Goal: Task Accomplishment & Management: Use online tool/utility

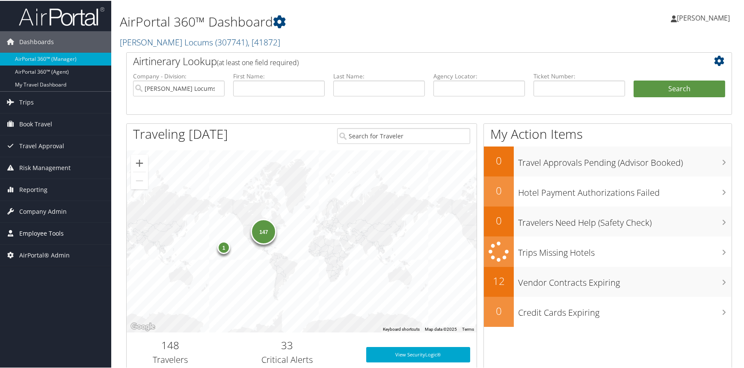
click at [55, 231] on span "Employee Tools" at bounding box center [41, 232] width 45 height 21
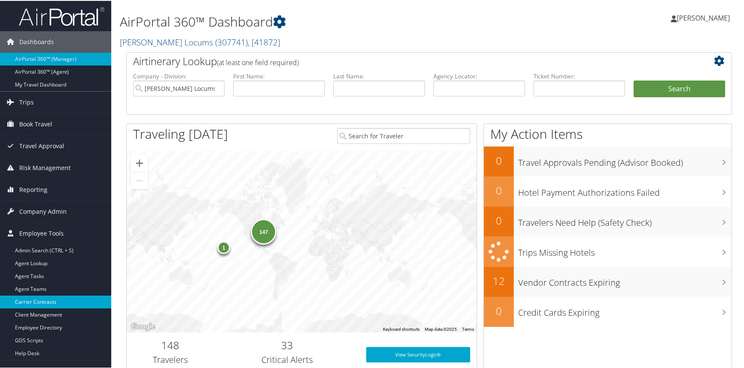
click at [51, 297] on link "Carrier Contracts" at bounding box center [55, 300] width 111 height 13
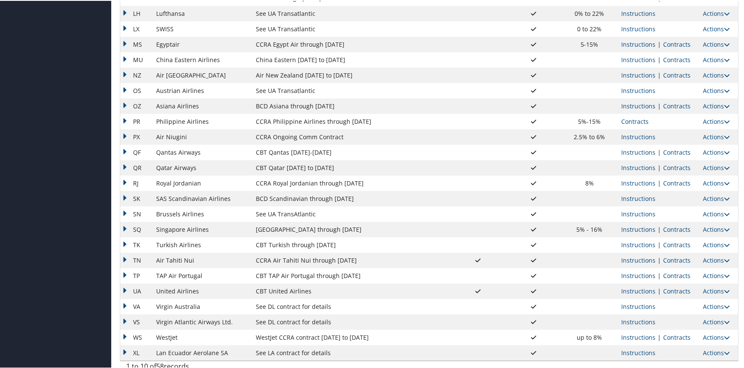
scroll to position [616, 0]
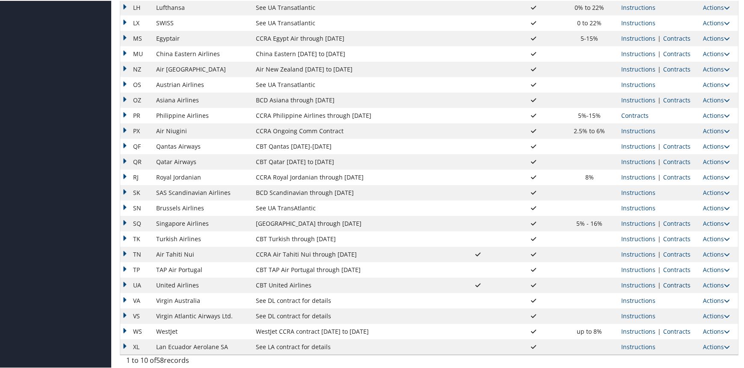
click at [668, 283] on link "Contracts" at bounding box center [676, 284] width 27 height 8
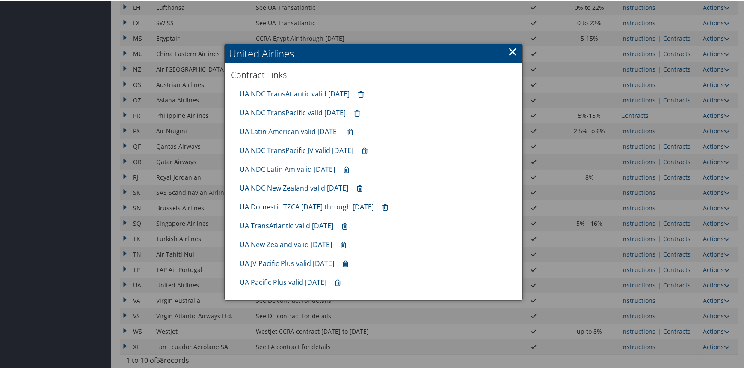
click at [317, 206] on link "UA Domestic TZCA [DATE] through [DATE]" at bounding box center [307, 205] width 134 height 9
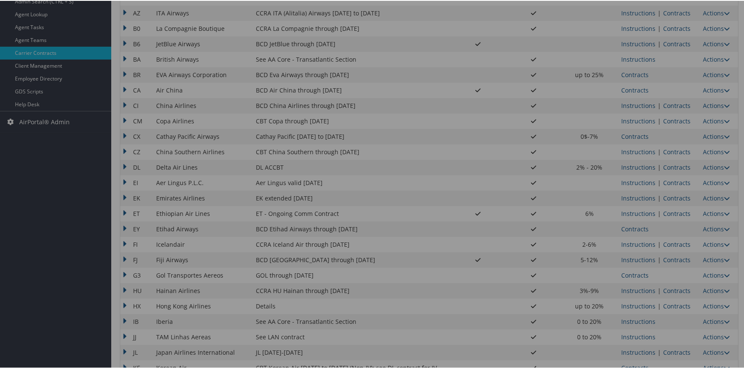
scroll to position [17, 0]
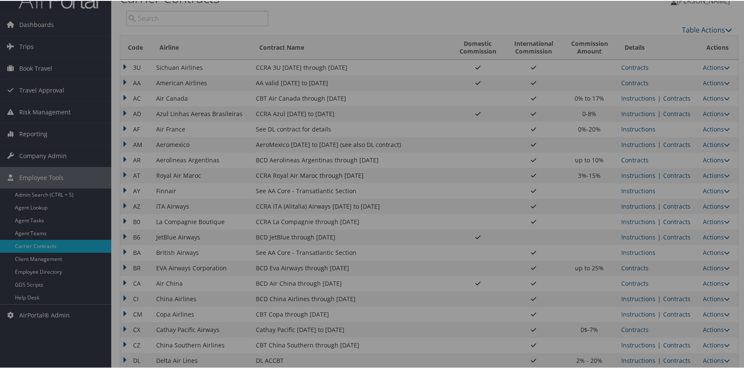
click at [26, 297] on div at bounding box center [373, 184] width 747 height 368
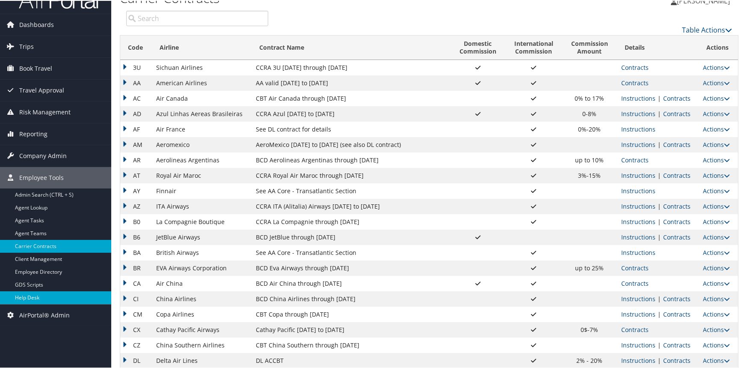
click at [30, 296] on link "Help Desk" at bounding box center [55, 296] width 111 height 13
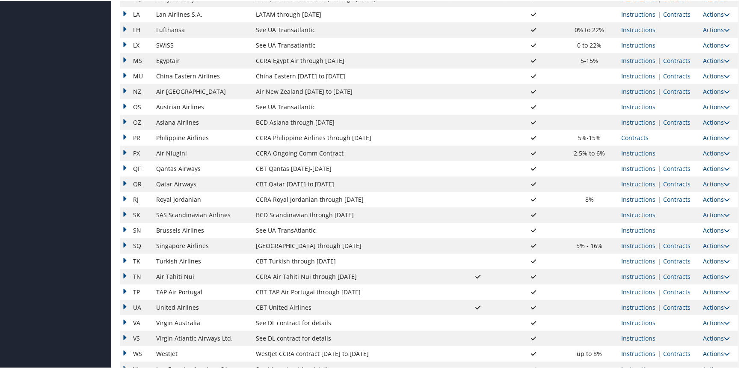
scroll to position [616, 0]
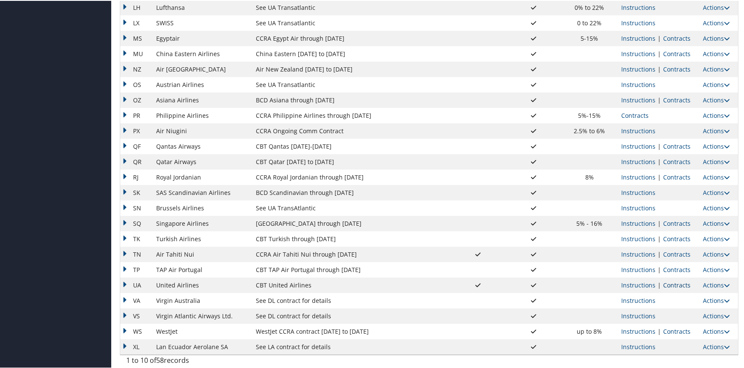
click at [672, 283] on link "Contracts" at bounding box center [676, 284] width 27 height 8
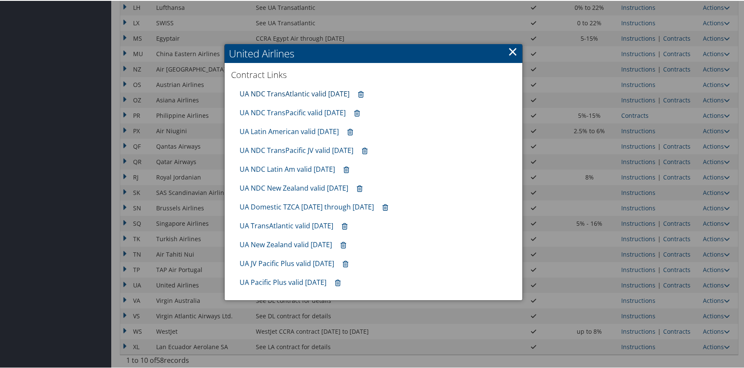
click at [312, 90] on link "UA NDC TransAtlantic valid 30sep25" at bounding box center [295, 92] width 110 height 9
click at [291, 91] on link "UA NDC TransAtlantic valid 30sep25" at bounding box center [295, 92] width 110 height 9
click at [513, 50] on link "×" at bounding box center [513, 50] width 10 height 17
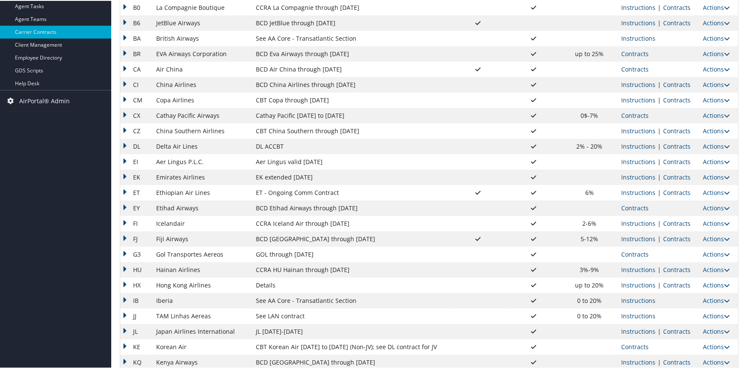
scroll to position [17, 0]
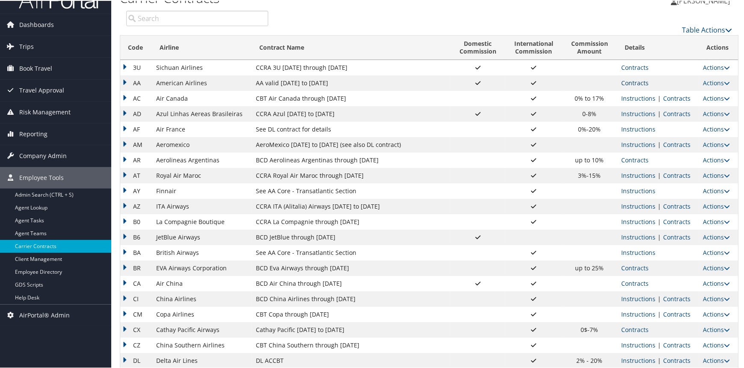
click at [632, 79] on link "Contracts" at bounding box center [634, 82] width 27 height 8
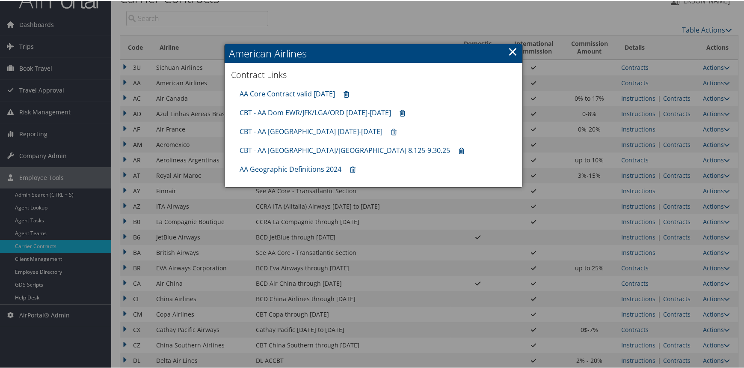
click at [512, 51] on link "×" at bounding box center [513, 50] width 10 height 17
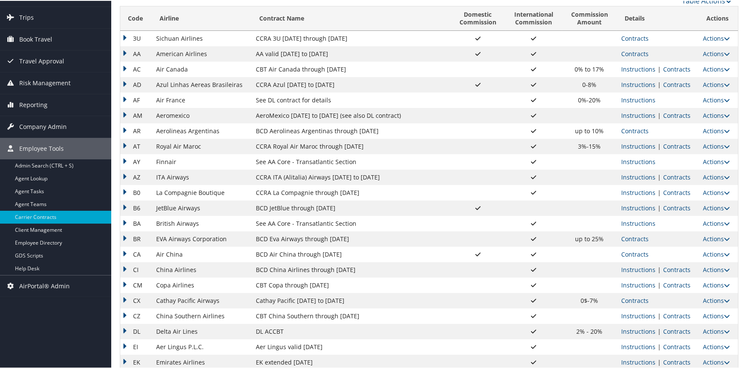
scroll to position [60, 0]
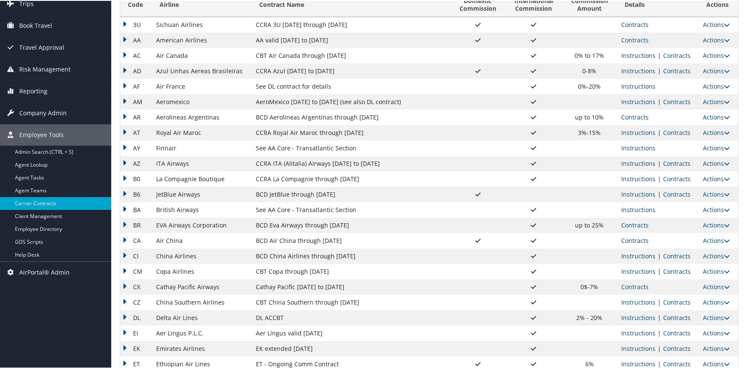
click at [674, 314] on link "Contracts" at bounding box center [676, 316] width 27 height 8
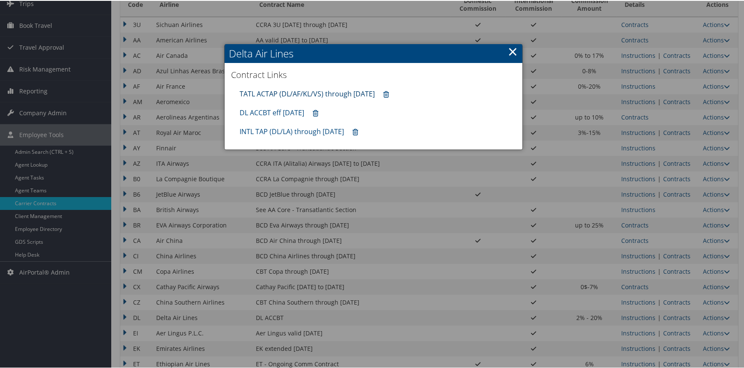
click at [308, 91] on link "TATL ACTAP (DL/AF/KL/VS) through 06.30.26" at bounding box center [307, 92] width 135 height 9
click at [264, 110] on link "DL ACCBT eff Aug 2025" at bounding box center [272, 111] width 65 height 9
click at [508, 50] on link "×" at bounding box center [513, 50] width 10 height 17
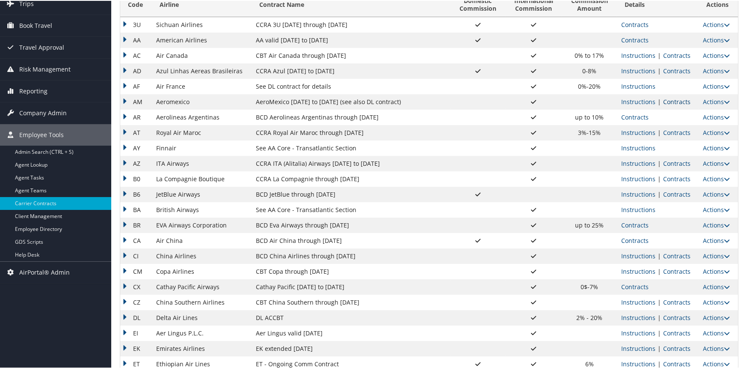
click at [670, 100] on link "Contracts" at bounding box center [676, 101] width 27 height 8
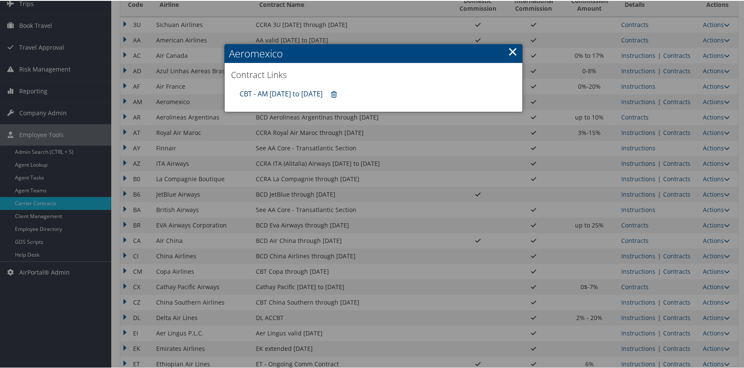
click at [285, 94] on link "CBT - AM 4.1.25 to 3.31.26" at bounding box center [281, 92] width 83 height 9
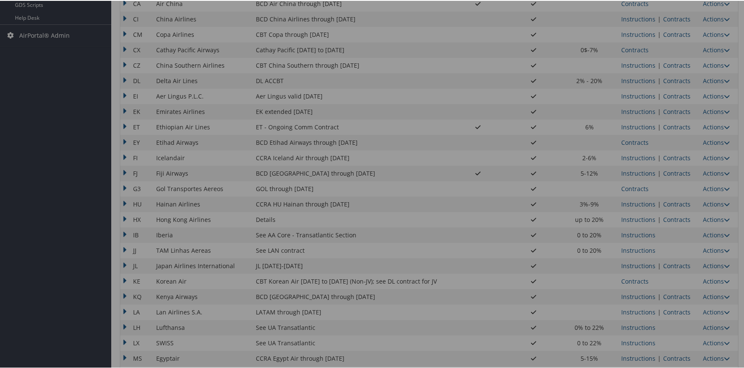
scroll to position [488, 0]
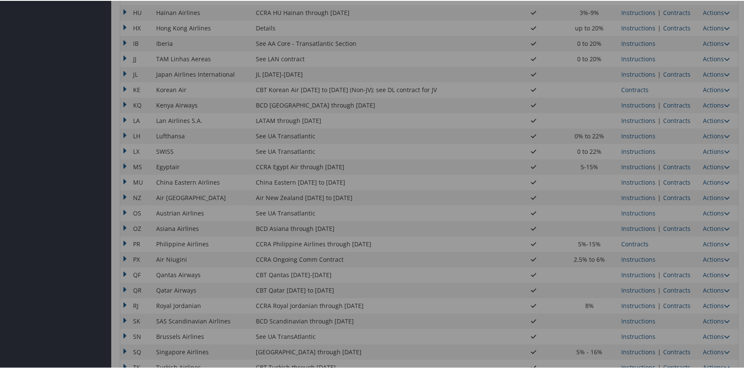
click at [451, 292] on div at bounding box center [373, 184] width 747 height 368
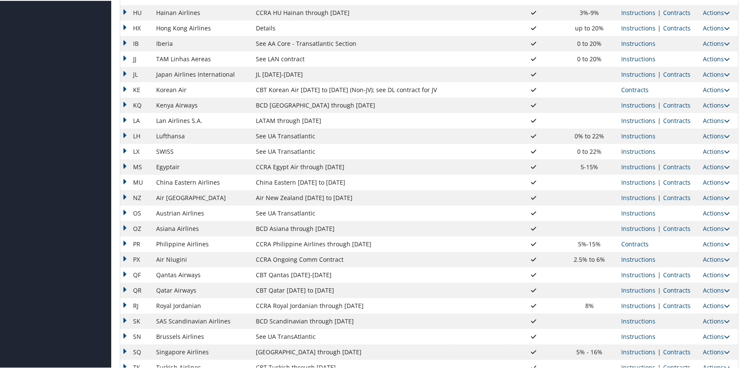
click at [668, 286] on link "Contracts" at bounding box center [676, 289] width 27 height 8
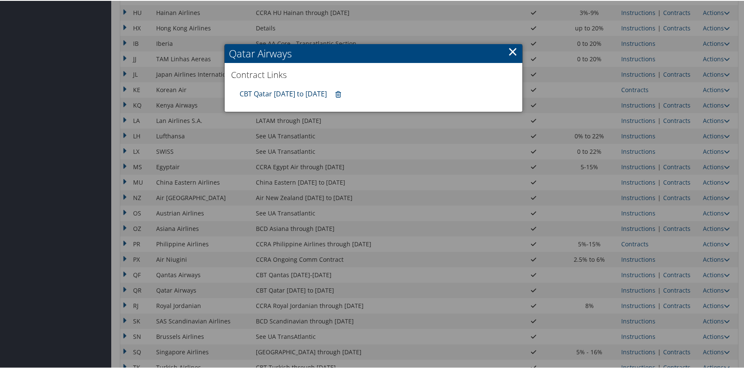
click at [308, 92] on link "CBT Qatar 4.1.25 to 03.31.26" at bounding box center [283, 92] width 87 height 9
click at [508, 48] on link "×" at bounding box center [513, 50] width 10 height 17
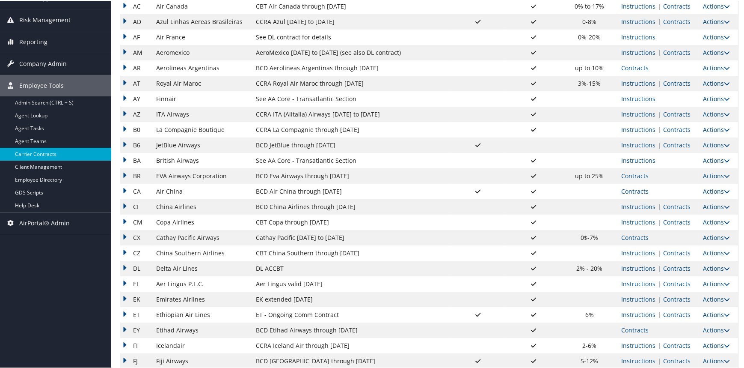
scroll to position [17, 0]
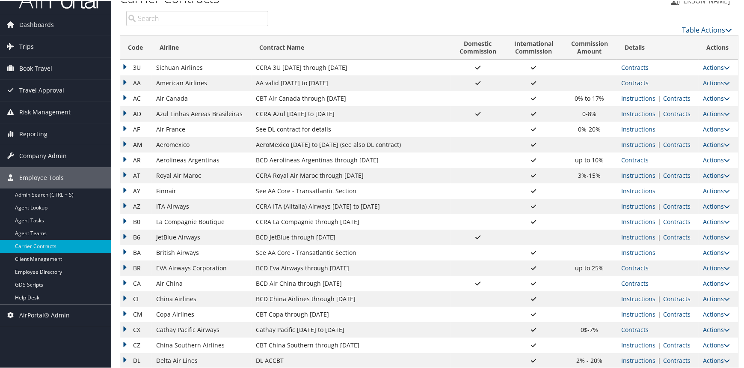
click at [632, 82] on link "Contracts" at bounding box center [634, 82] width 27 height 8
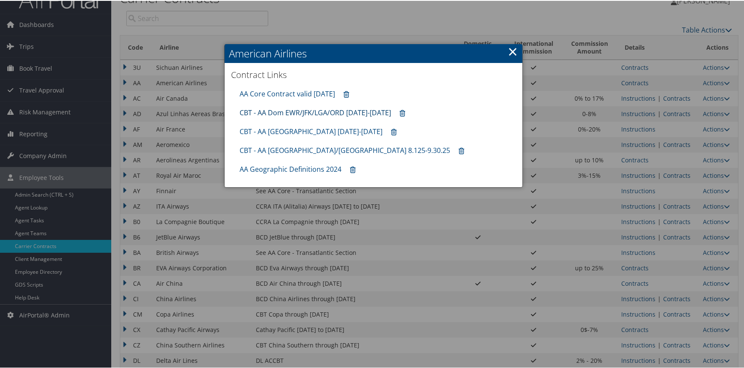
click at [296, 109] on link "CBT - AA Dom EWR/JFK/LGA/ORD 8.1.25-12.31.25" at bounding box center [315, 111] width 151 height 9
click at [292, 91] on link "AA Core Contract valid 30jun26" at bounding box center [287, 92] width 95 height 9
click at [48, 154] on div at bounding box center [373, 184] width 747 height 368
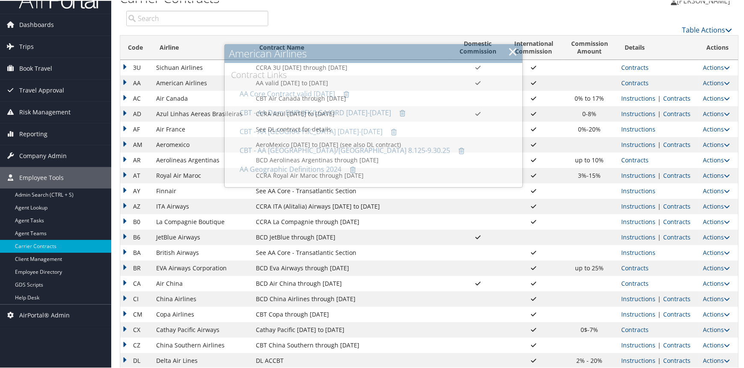
click at [48, 154] on span "Company Admin" at bounding box center [42, 154] width 47 height 21
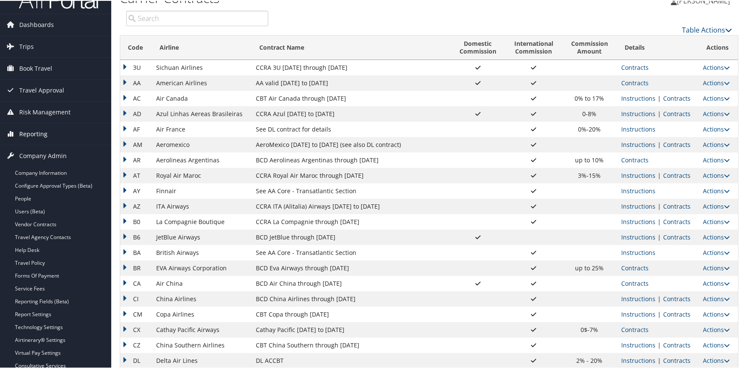
click at [42, 129] on span "Reporting" at bounding box center [33, 132] width 28 height 21
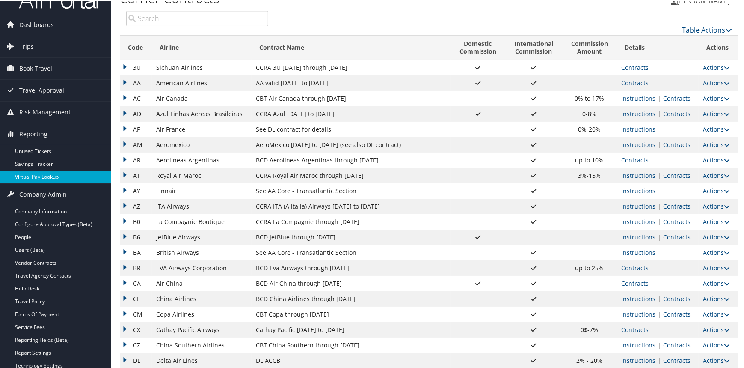
click at [39, 174] on link "Virtual Pay Lookup" at bounding box center [55, 175] width 111 height 13
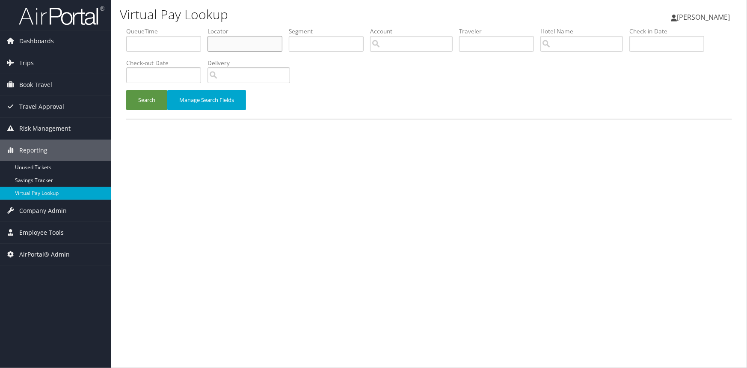
click at [239, 46] on input "text" at bounding box center [245, 44] width 75 height 16
paste input "GXWRRJ"
type input "GXWRRJ"
click at [141, 98] on button "Search" at bounding box center [146, 100] width 41 height 20
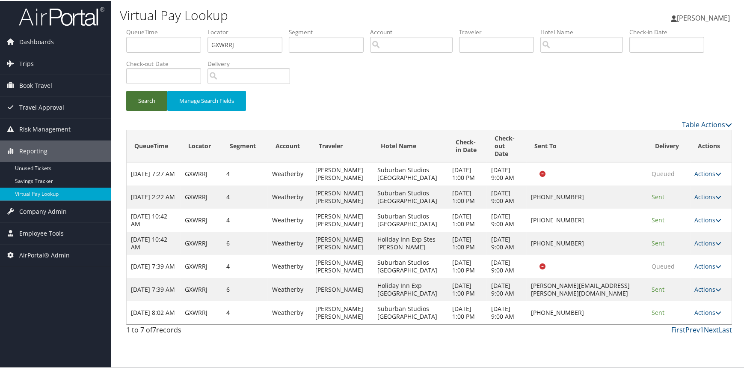
scroll to position [24, 0]
click at [706, 315] on link "Actions" at bounding box center [708, 311] width 27 height 8
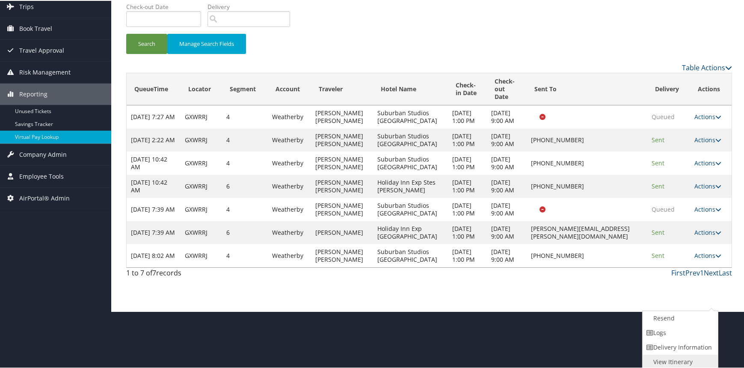
click at [675, 361] on link "View Itinerary" at bounding box center [679, 360] width 73 height 15
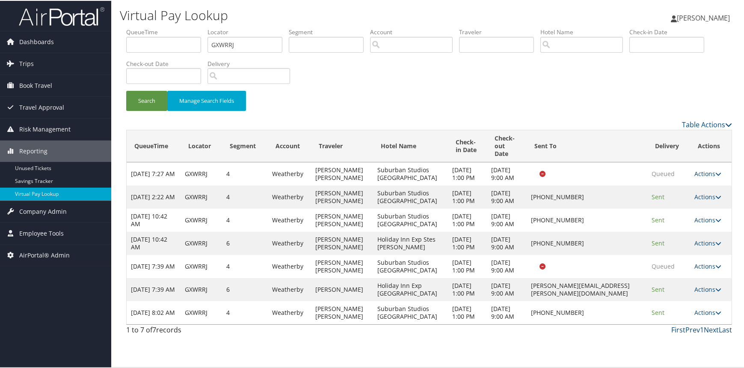
scroll to position [24, 0]
click at [700, 315] on link "Actions" at bounding box center [708, 311] width 27 height 8
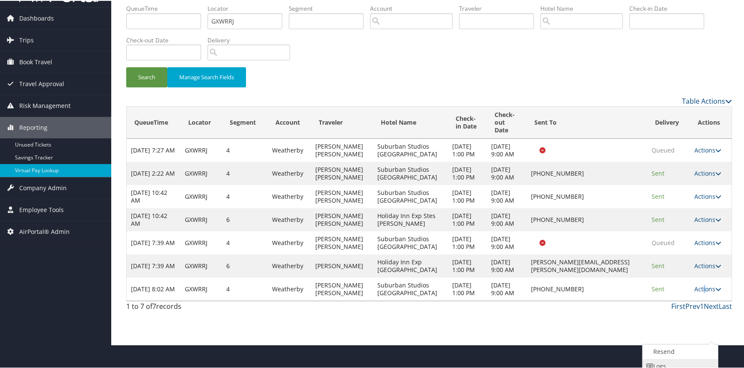
scroll to position [57, 0]
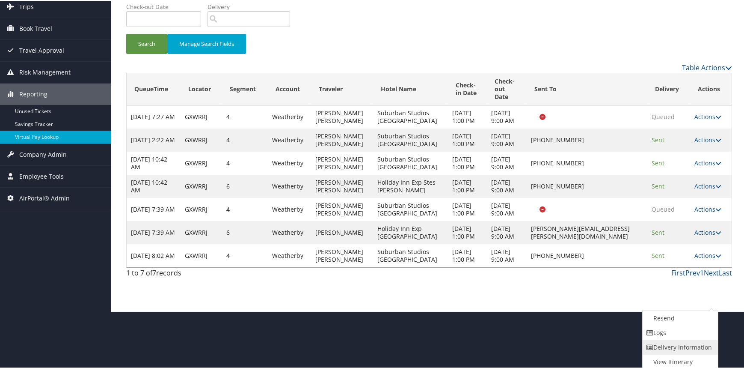
click at [668, 343] on link "Delivery Information" at bounding box center [679, 346] width 73 height 15
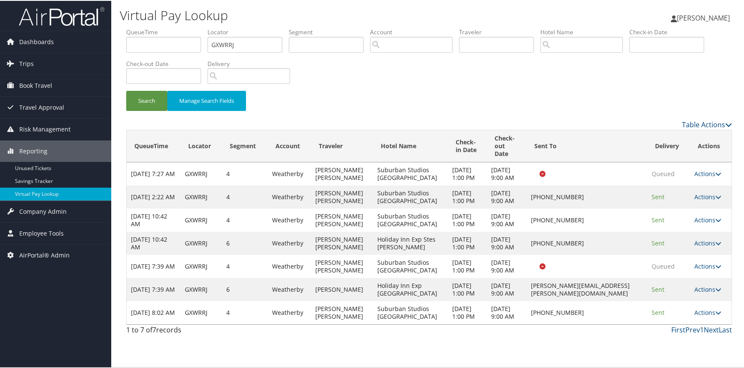
scroll to position [24, 0]
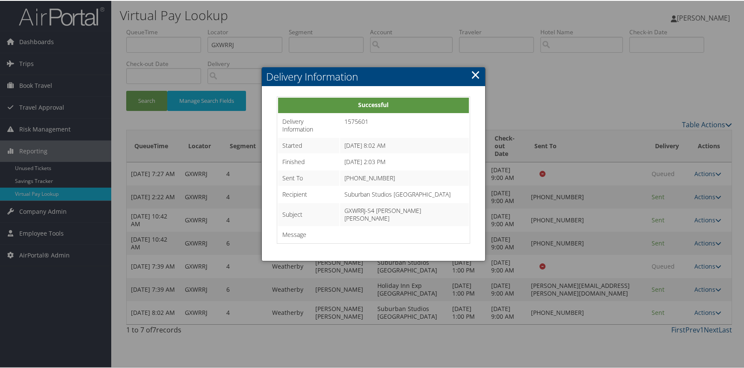
click at [473, 65] on link "×" at bounding box center [476, 73] width 10 height 17
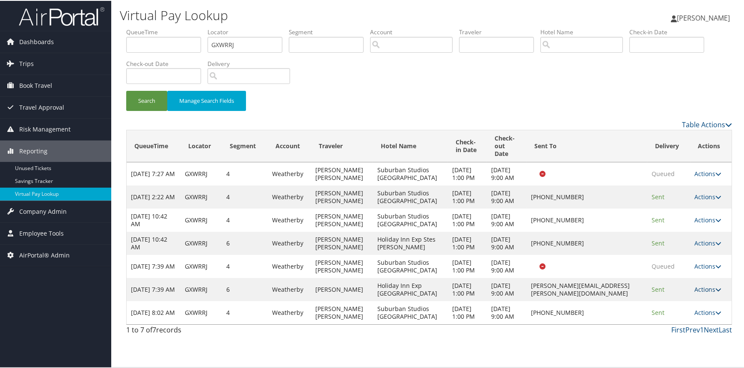
click at [706, 292] on link "Actions" at bounding box center [708, 288] width 27 height 8
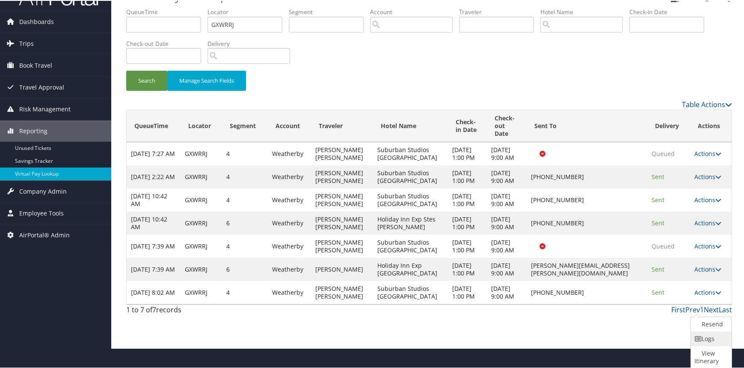
click at [711, 339] on link "Logs" at bounding box center [710, 337] width 39 height 15
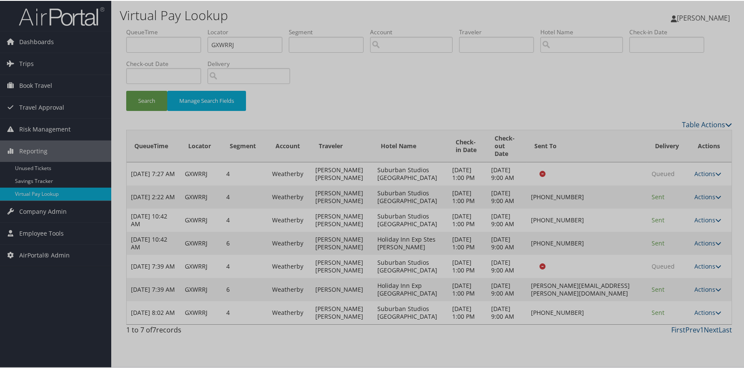
scroll to position [24, 0]
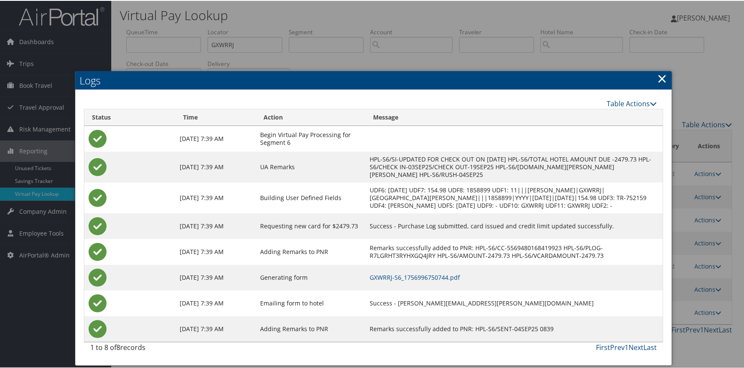
click at [661, 69] on link "×" at bounding box center [662, 77] width 10 height 17
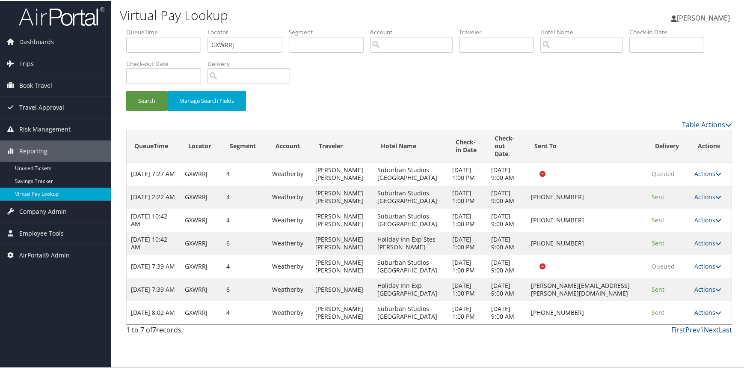
click at [702, 315] on link "Actions" at bounding box center [708, 311] width 27 height 8
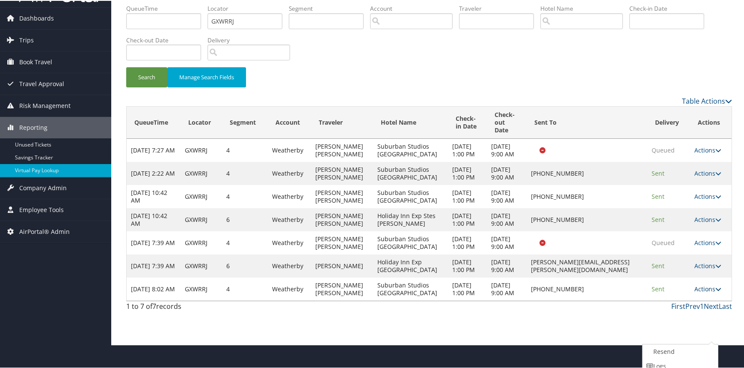
scroll to position [57, 0]
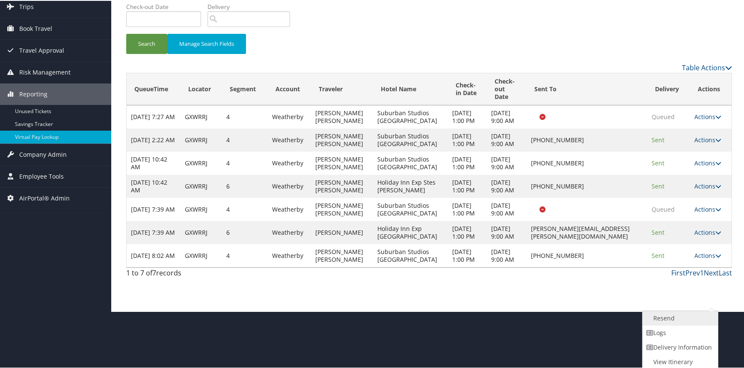
click at [663, 316] on link "Resend" at bounding box center [679, 317] width 73 height 15
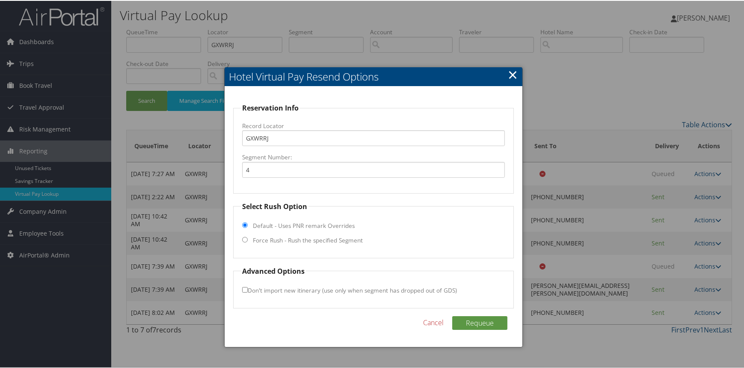
click at [243, 236] on input "Force Rush - Rush the specified Segment" at bounding box center [245, 239] width 6 height 6
radio input "true"
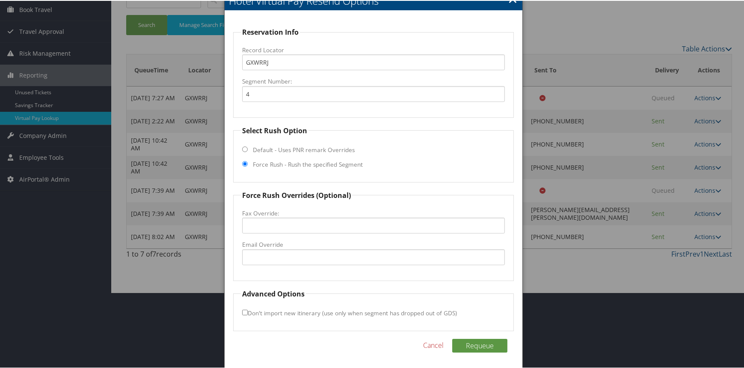
scroll to position [77, 0]
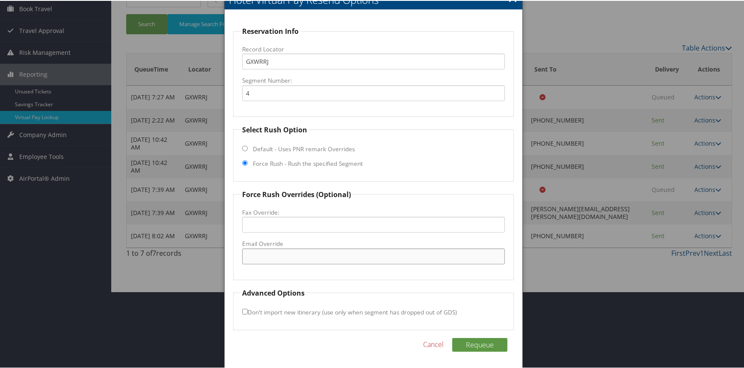
drag, startPoint x: 287, startPoint y: 255, endPoint x: 298, endPoint y: 255, distance: 11.1
click at [287, 255] on input "Email Override" at bounding box center [373, 255] width 263 height 16
click at [243, 339] on div "Requeue Cancel" at bounding box center [373, 348] width 281 height 22
click at [278, 257] on input "Email Override" at bounding box center [373, 255] width 263 height 16
type input "[PERSON_NAME].nordstrom@cbtrav"
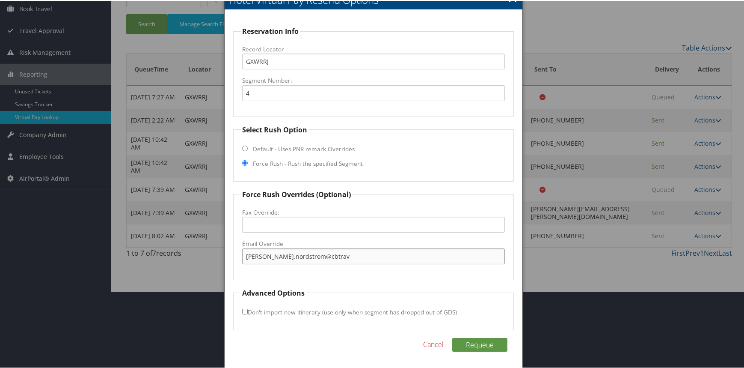
drag, startPoint x: 331, startPoint y: 255, endPoint x: 235, endPoint y: 255, distance: 95.4
click at [235, 255] on fieldset "Force Rush Overrides (Optional) Fax Override: Email Override tracy.nordstrom@cb…" at bounding box center [373, 233] width 281 height 91
click at [425, 343] on link "Cancel" at bounding box center [433, 343] width 21 height 10
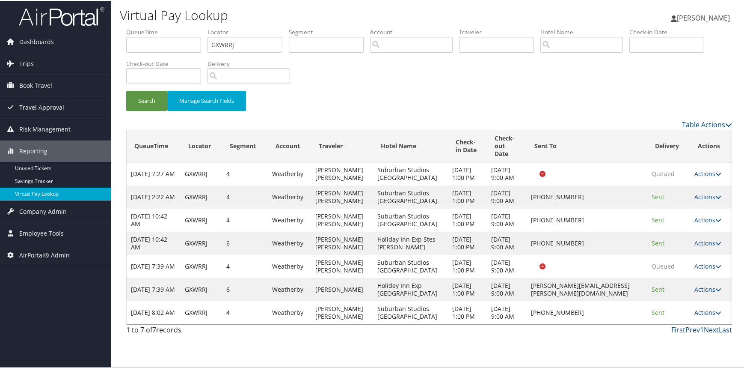
scroll to position [24, 0]
click at [707, 292] on link "Actions" at bounding box center [708, 288] width 27 height 8
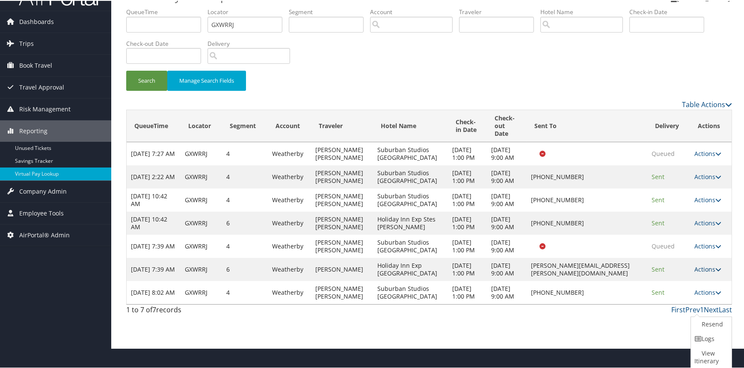
scroll to position [27, 0]
click at [42, 304] on div "Dashboards AirPortal 360™ (Manager) AirPortal 360™ (Agent) My Travel Dashboard …" at bounding box center [373, 164] width 747 height 368
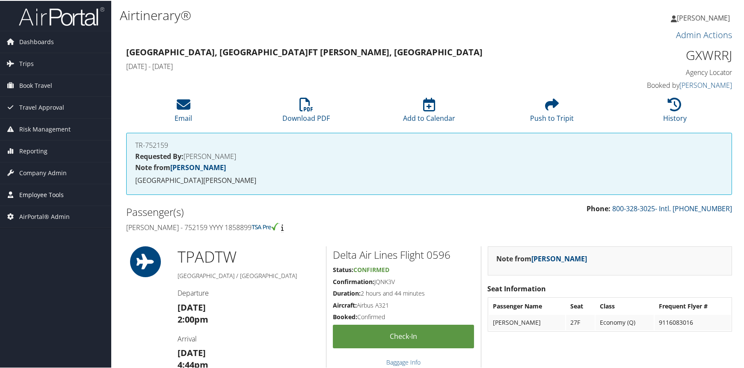
click at [43, 185] on span "Employee Tools" at bounding box center [41, 193] width 45 height 21
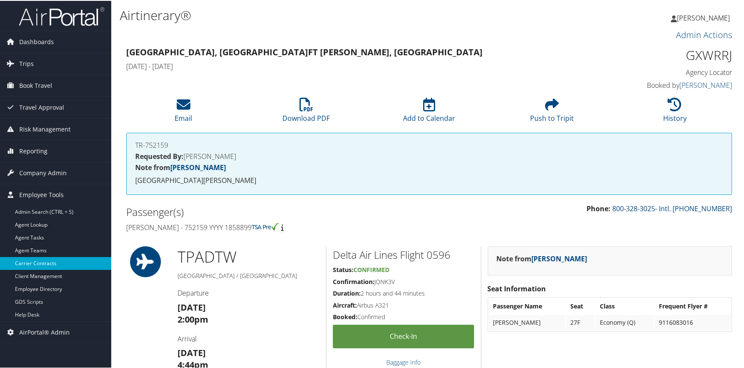
click at [38, 265] on link "Carrier Contracts" at bounding box center [55, 262] width 111 height 13
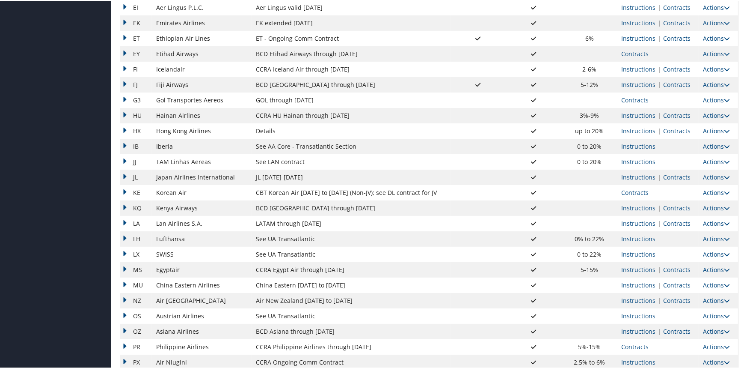
scroll to position [616, 0]
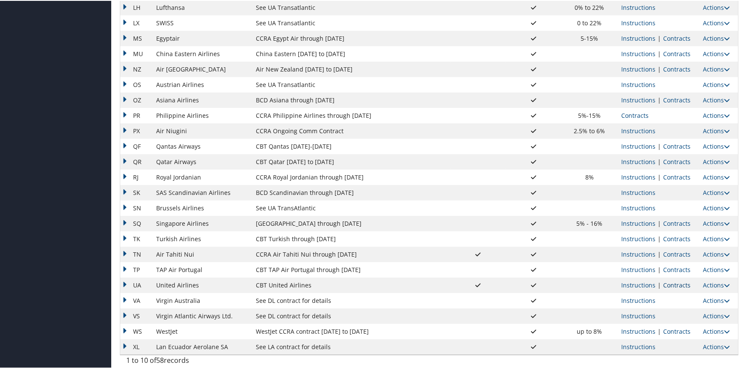
click at [666, 284] on link "Contracts" at bounding box center [676, 284] width 27 height 8
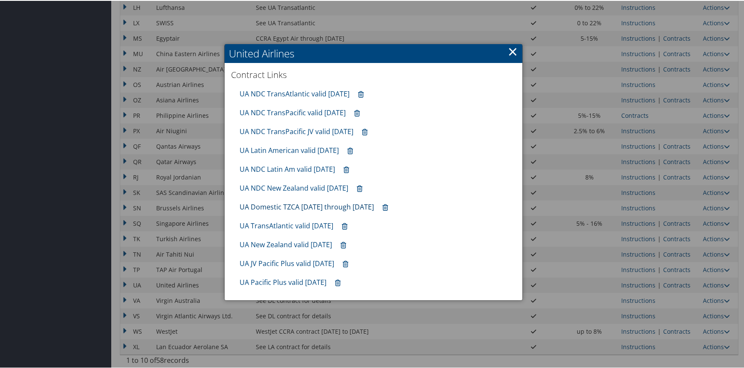
click at [305, 206] on link "UA Domestic TZCA [DATE] through [DATE]" at bounding box center [307, 205] width 134 height 9
click at [510, 51] on link "×" at bounding box center [513, 50] width 10 height 17
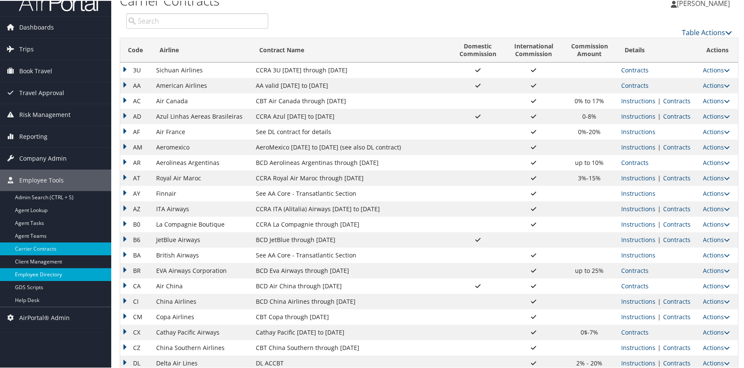
scroll to position [0, 0]
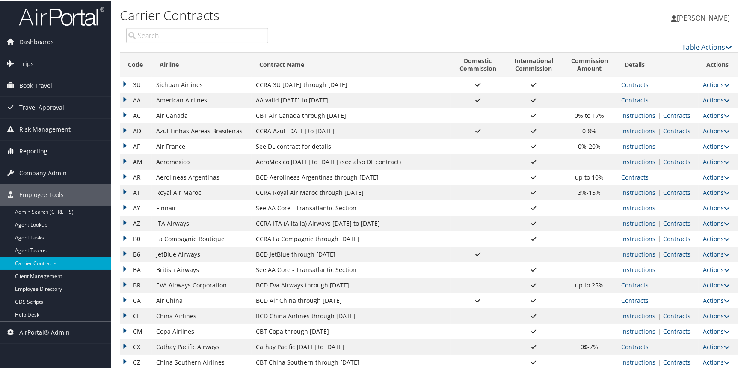
click at [47, 153] on link "Reporting" at bounding box center [55, 149] width 111 height 21
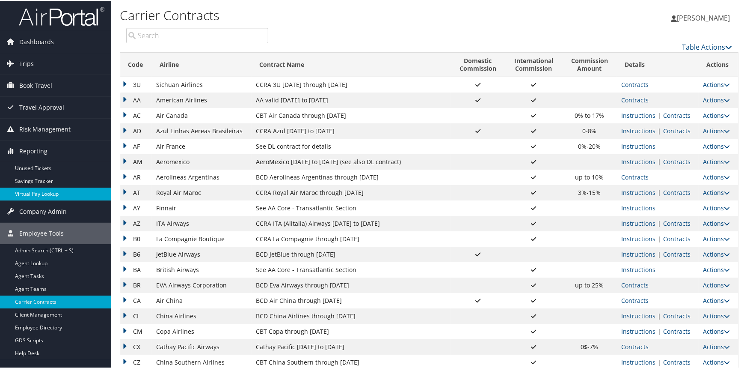
click at [41, 191] on link "Virtual Pay Lookup" at bounding box center [55, 193] width 111 height 13
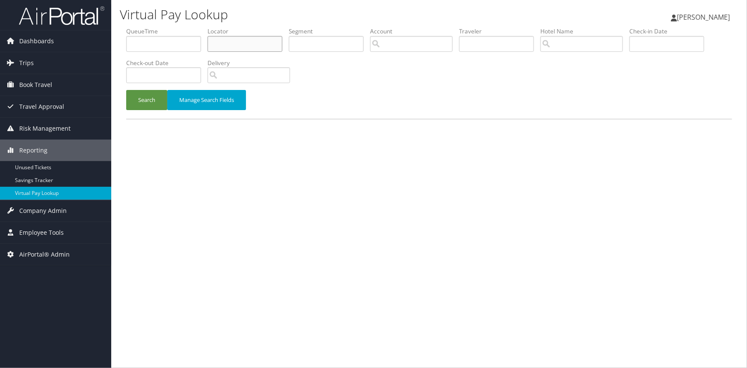
click at [242, 42] on input "text" at bounding box center [245, 44] width 75 height 16
type input "gxwrrj"
click at [126, 90] on button "Search" at bounding box center [146, 100] width 41 height 20
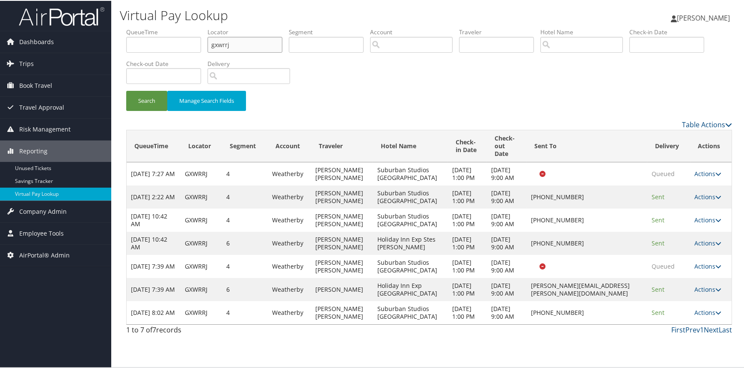
scroll to position [24, 0]
click at [703, 315] on link "Actions" at bounding box center [708, 311] width 27 height 8
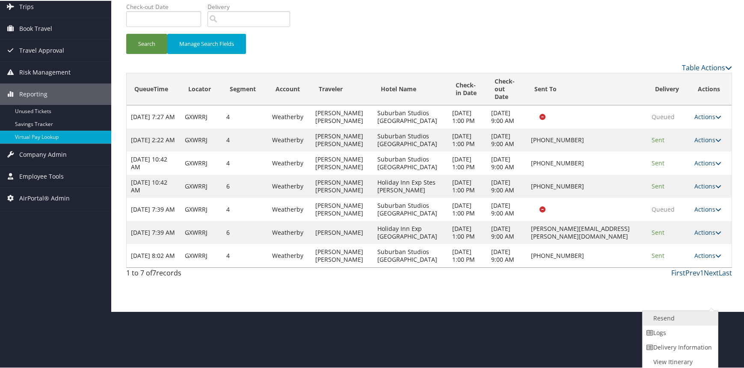
click at [677, 315] on link "Resend" at bounding box center [679, 317] width 73 height 15
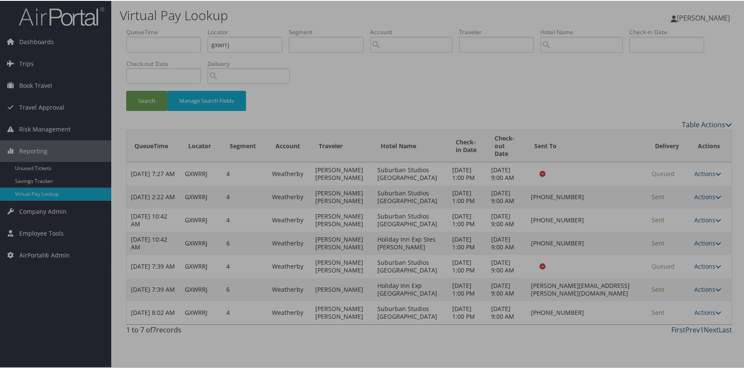
scroll to position [24, 0]
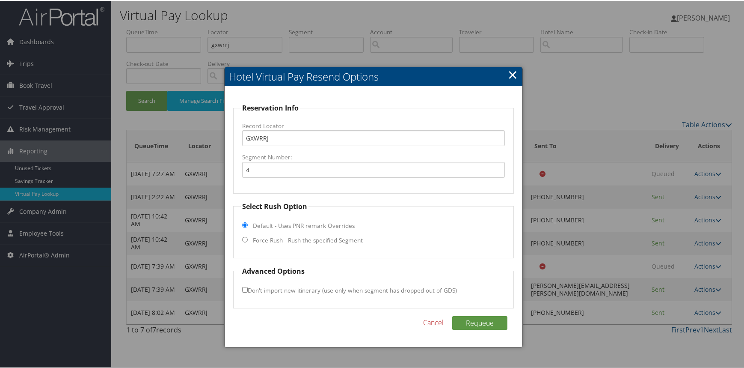
click at [243, 236] on input "Force Rush - Rush the specified Segment" at bounding box center [245, 239] width 6 height 6
radio input "true"
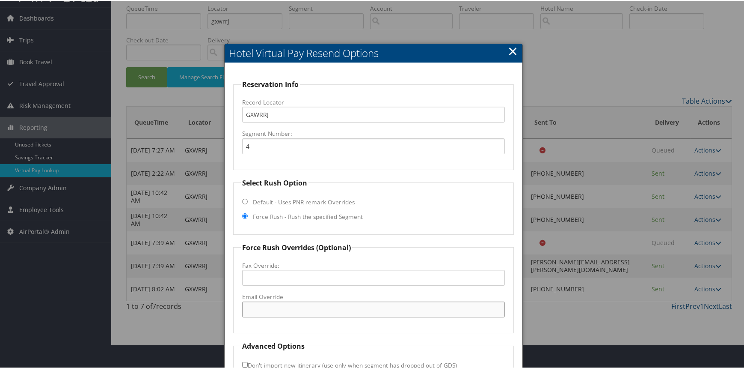
click at [263, 308] on input "Email Override" at bounding box center [373, 308] width 263 height 16
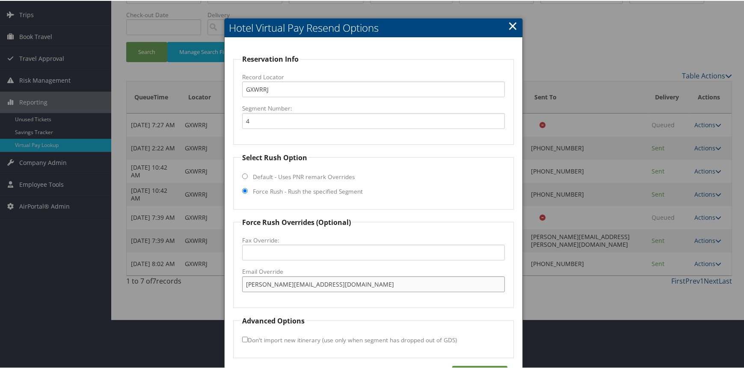
scroll to position [77, 0]
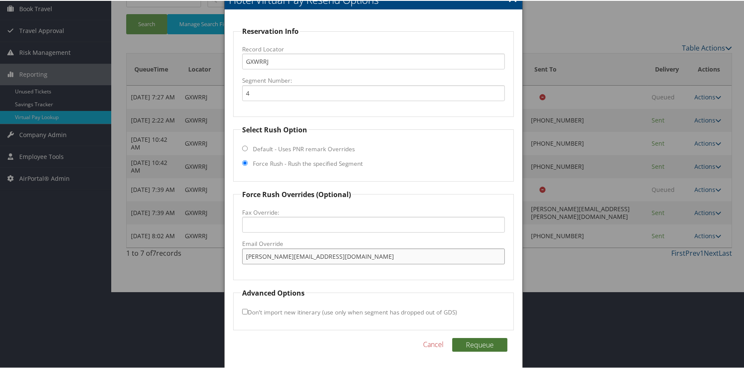
type input "[PERSON_NAME][EMAIL_ADDRESS][DOMAIN_NAME]"
click at [482, 344] on button "Requeue" at bounding box center [479, 344] width 55 height 14
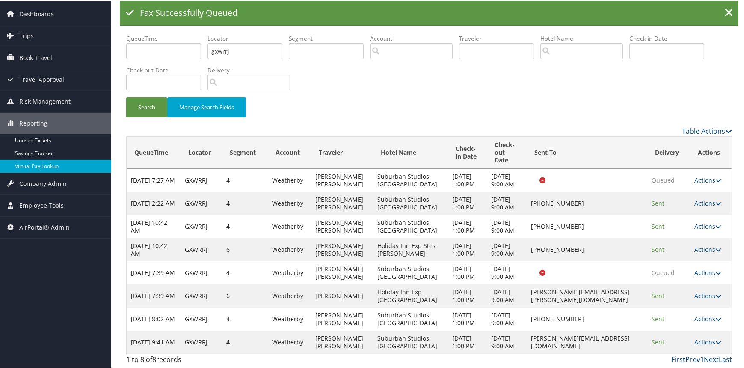
scroll to position [54, 0]
